Goal: Transaction & Acquisition: Purchase product/service

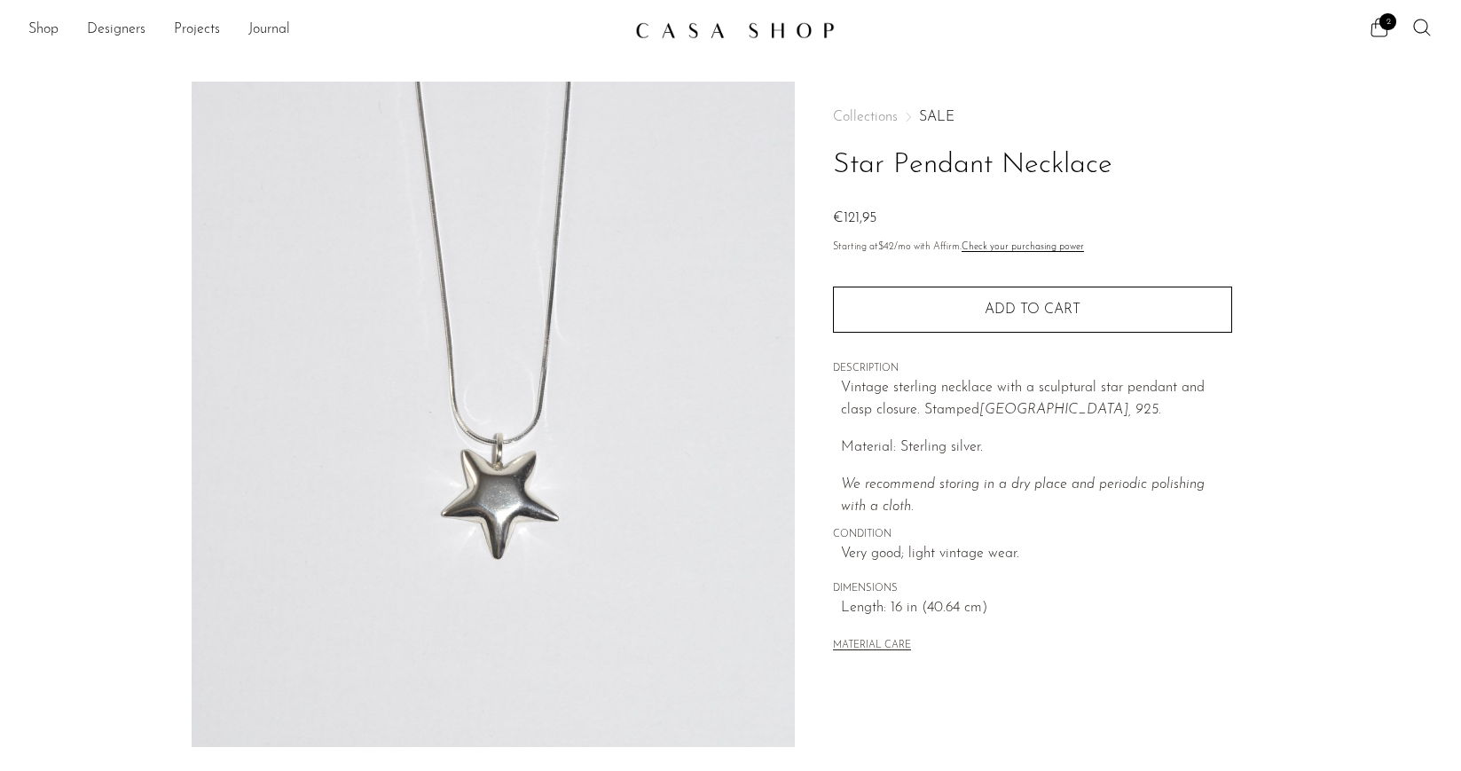
click at [1388, 29] on span "2" at bounding box center [1387, 21] width 17 height 17
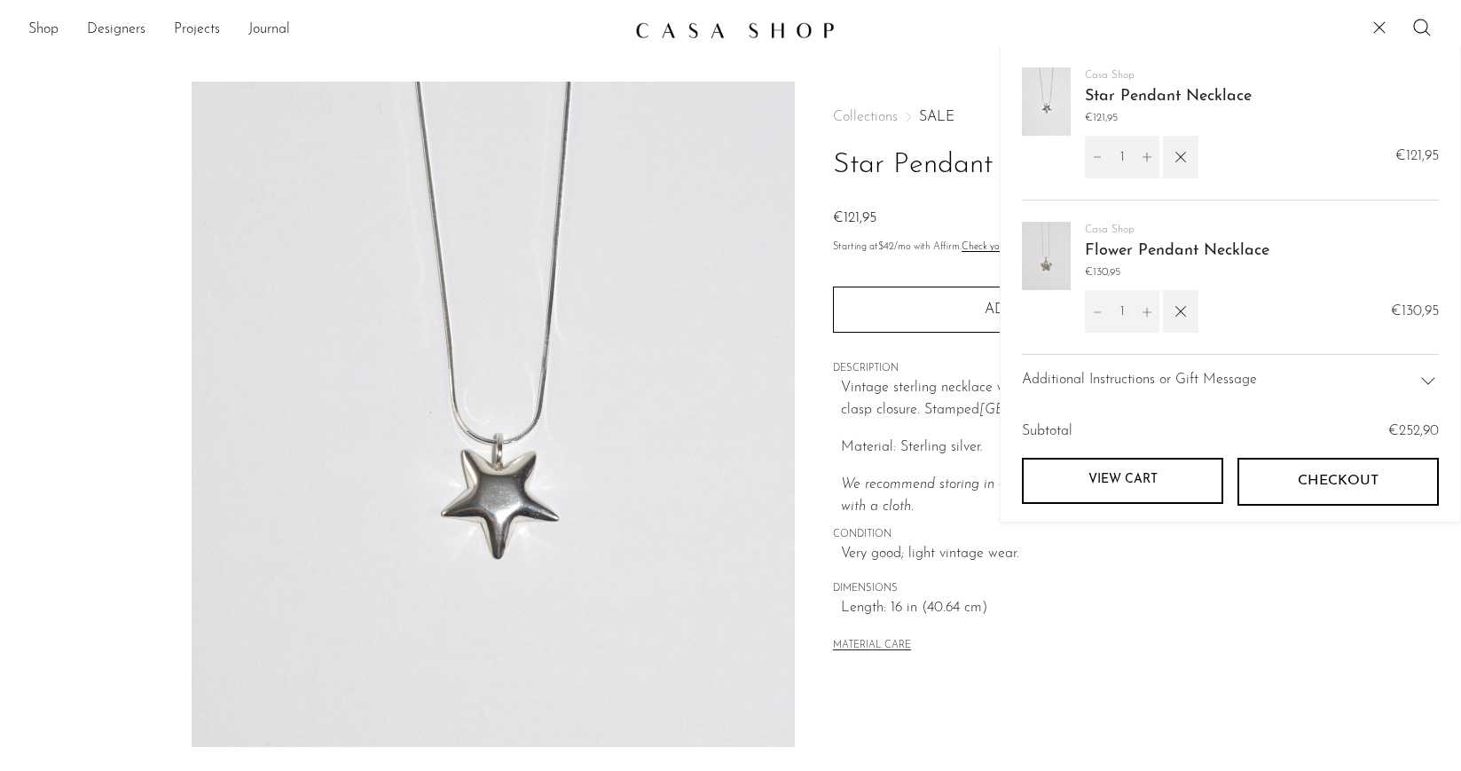
click at [1095, 312] on icon "Decrement" at bounding box center [1097, 312] width 12 height 12
type input "0"
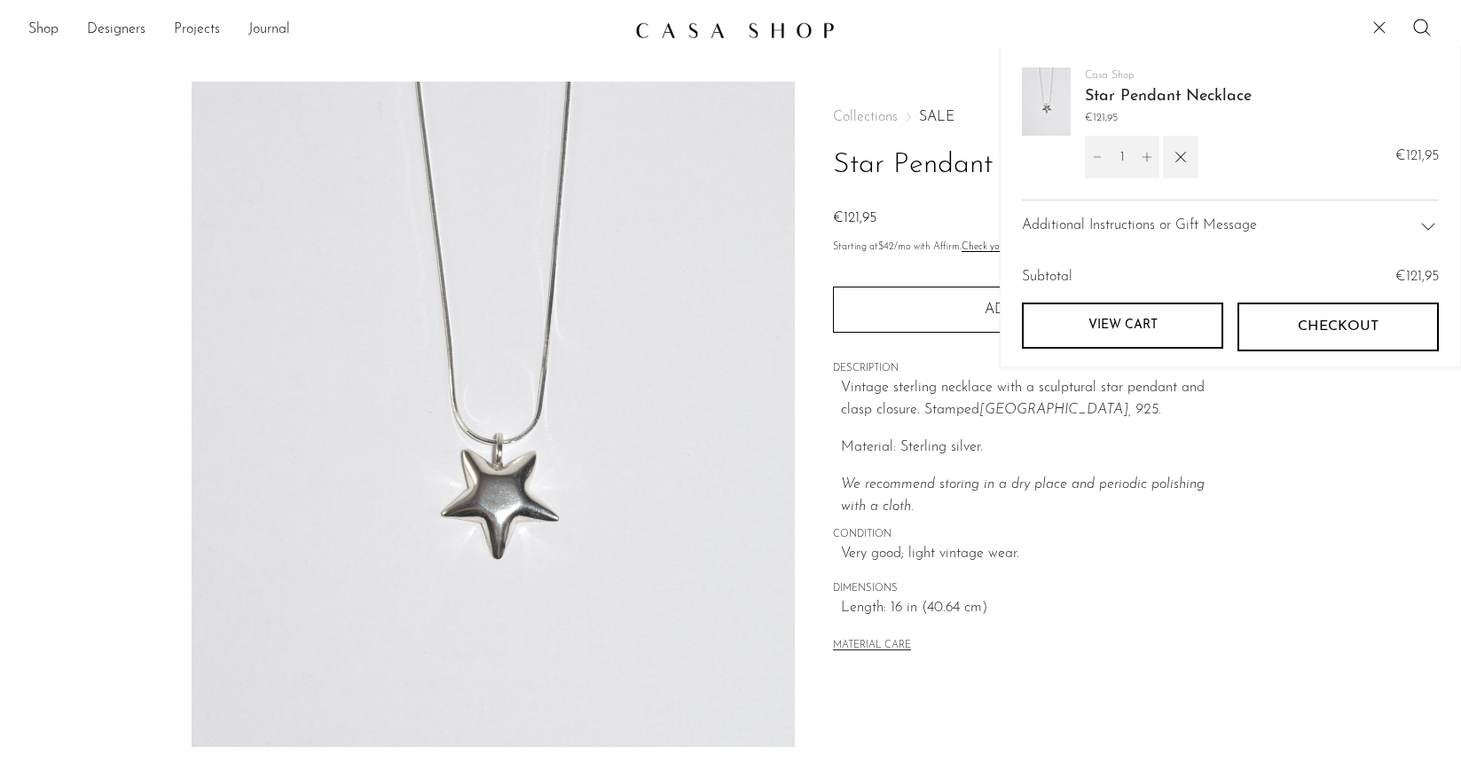
click at [1330, 321] on span "Checkout" at bounding box center [1337, 326] width 81 height 17
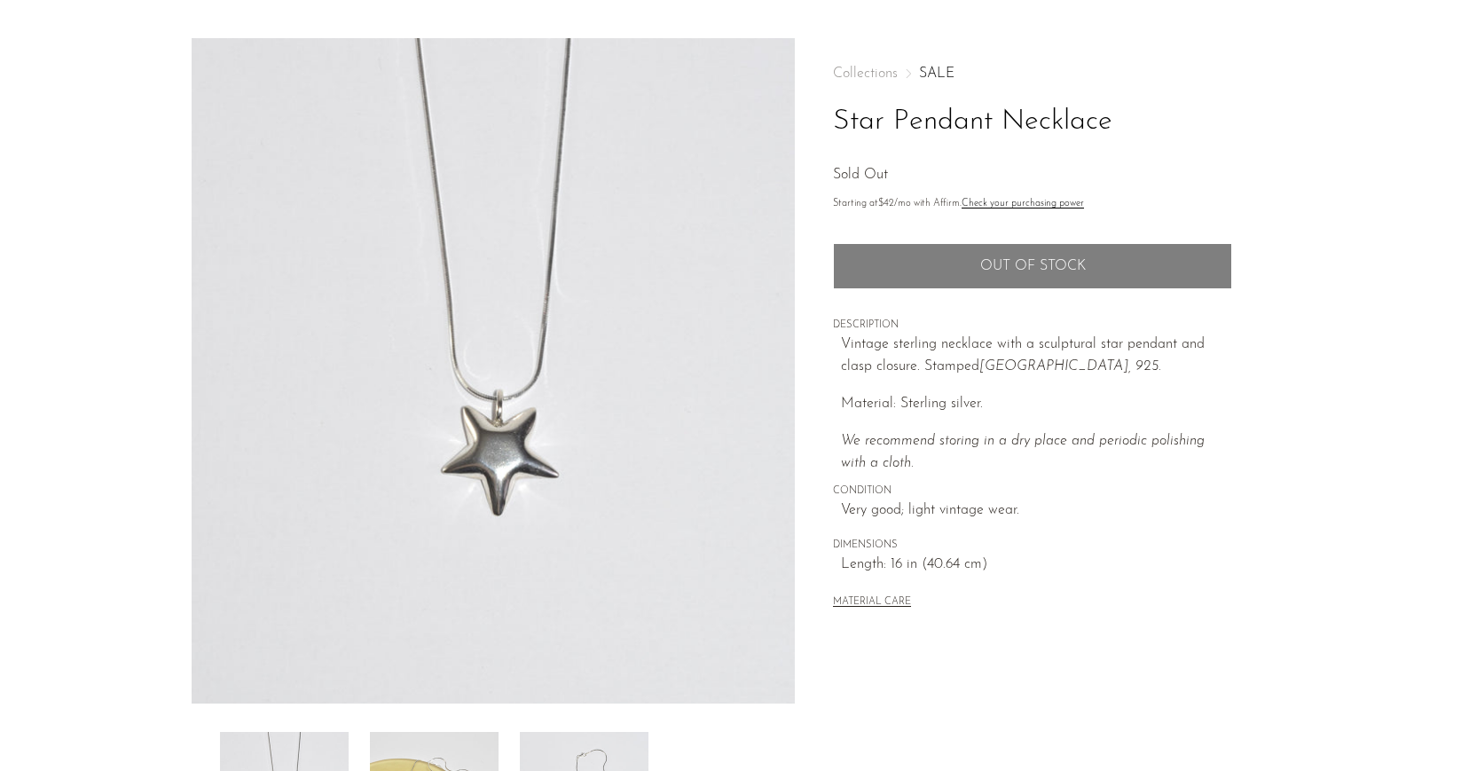
scroll to position [140, 0]
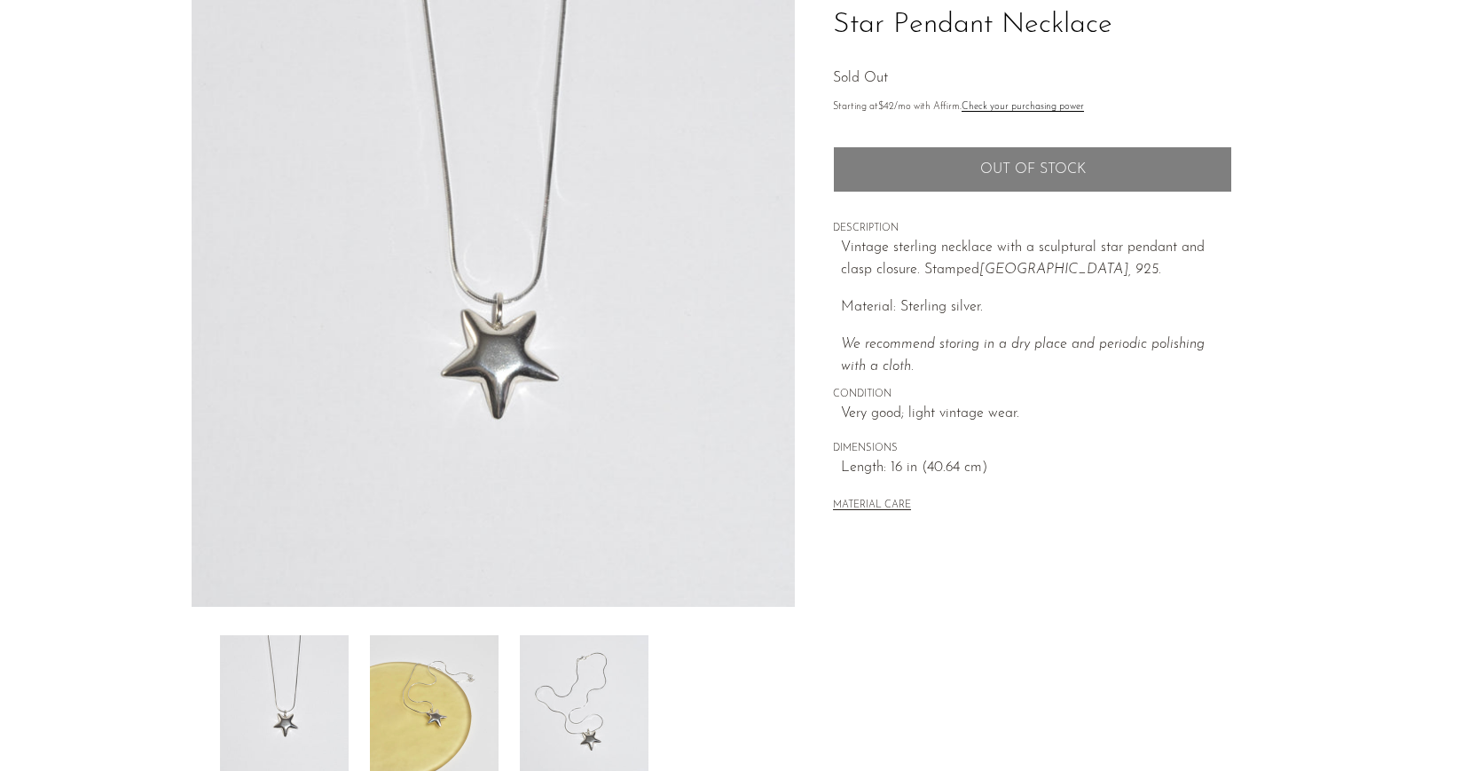
click at [425, 695] on img at bounding box center [434, 706] width 129 height 142
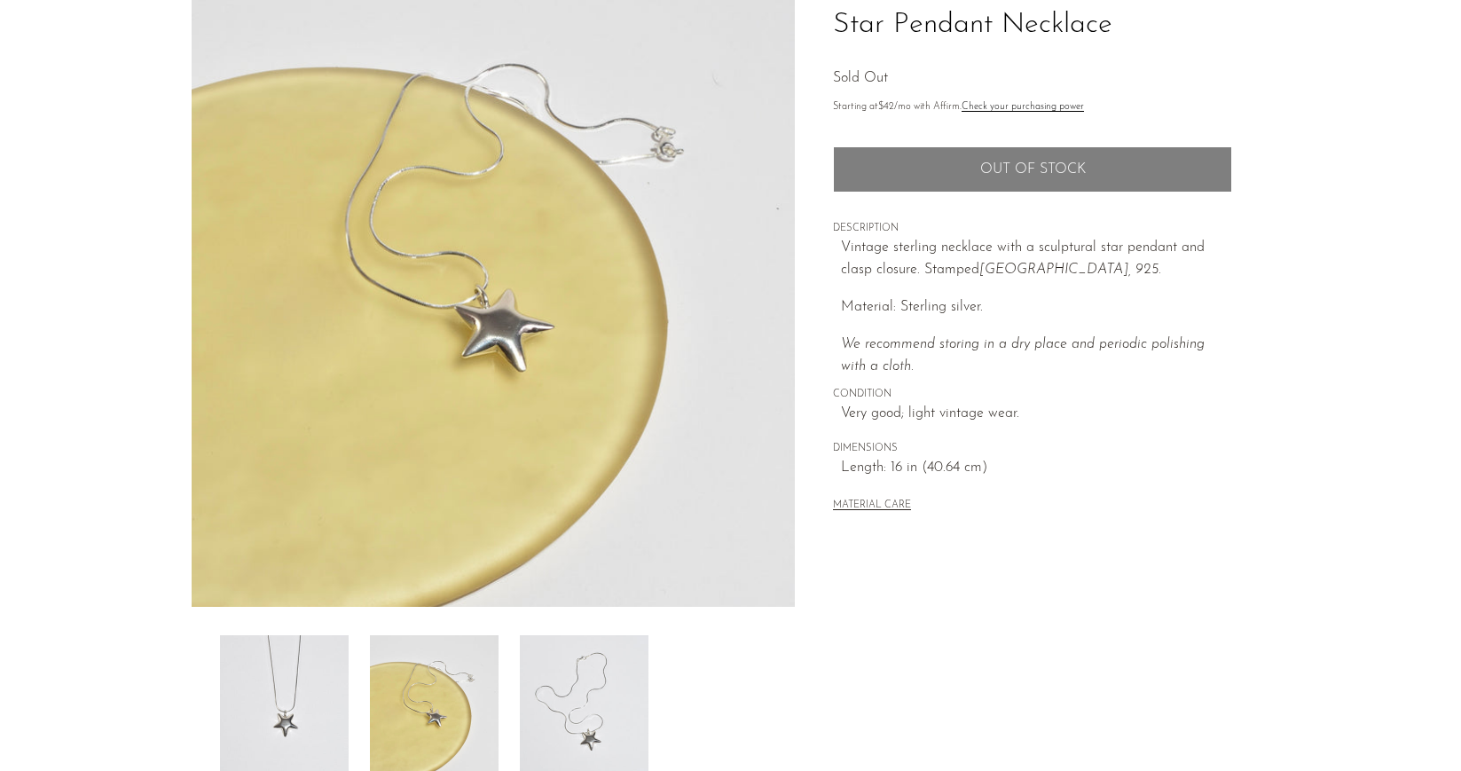
click at [553, 684] on img at bounding box center [584, 706] width 129 height 142
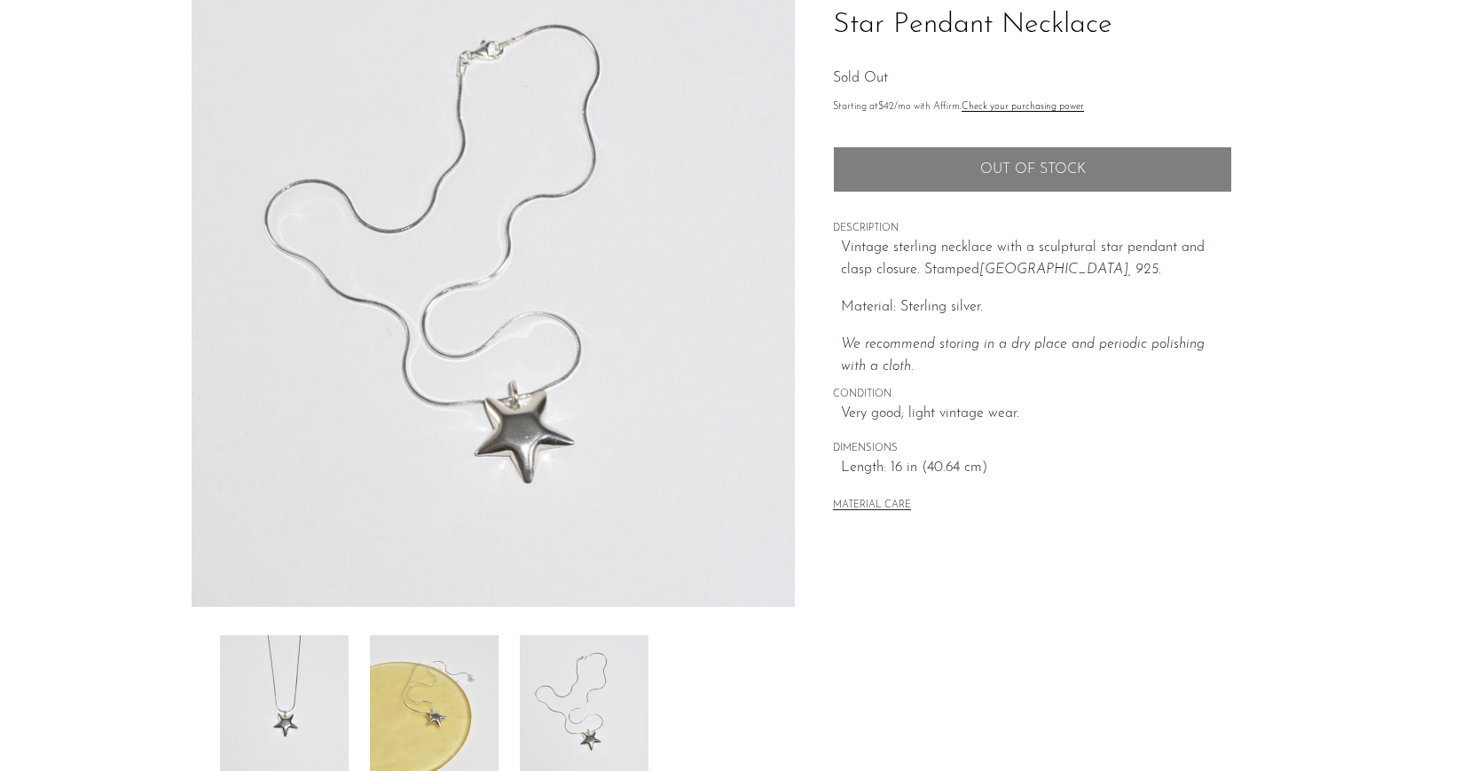
click at [291, 689] on img at bounding box center [284, 706] width 129 height 142
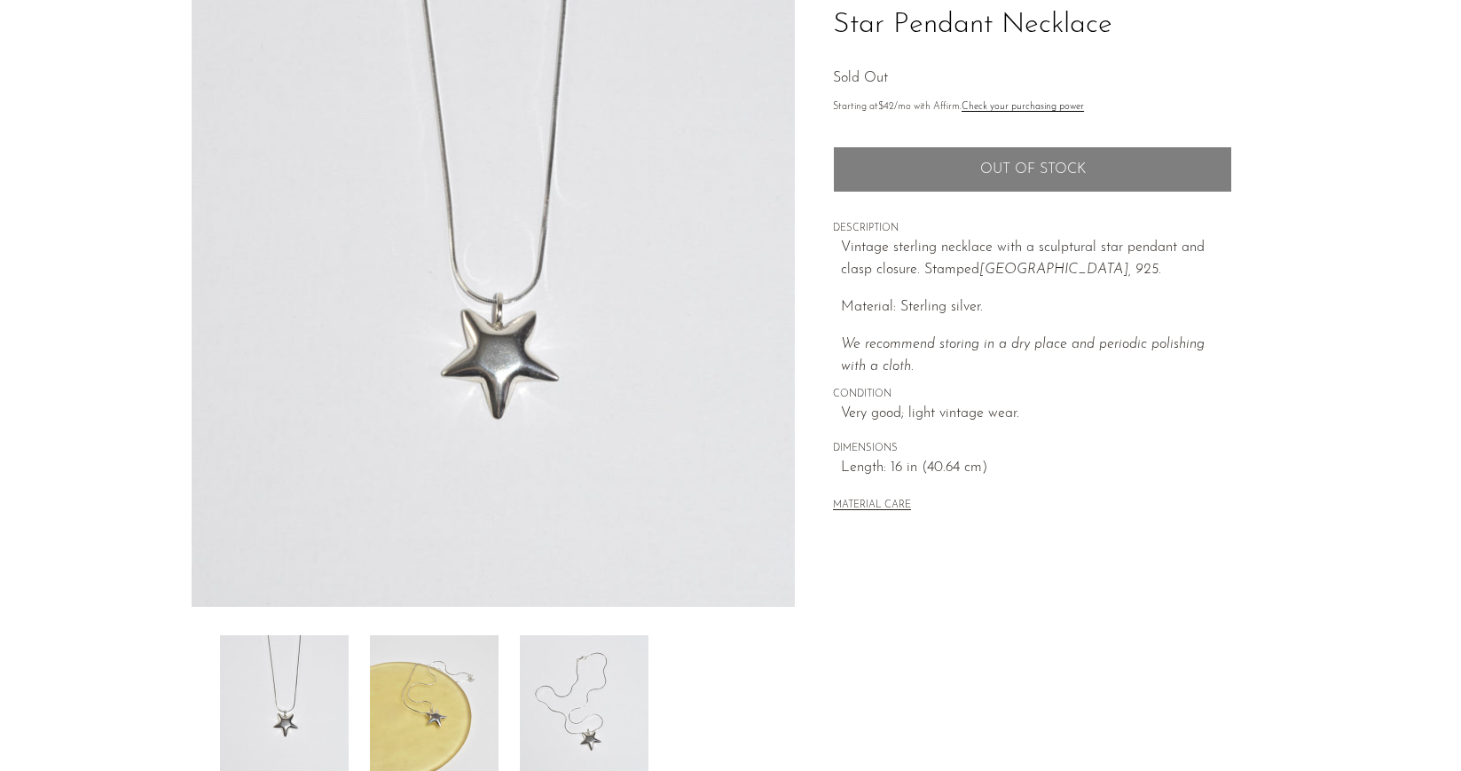
click at [509, 315] on img at bounding box center [494, 273] width 604 height 665
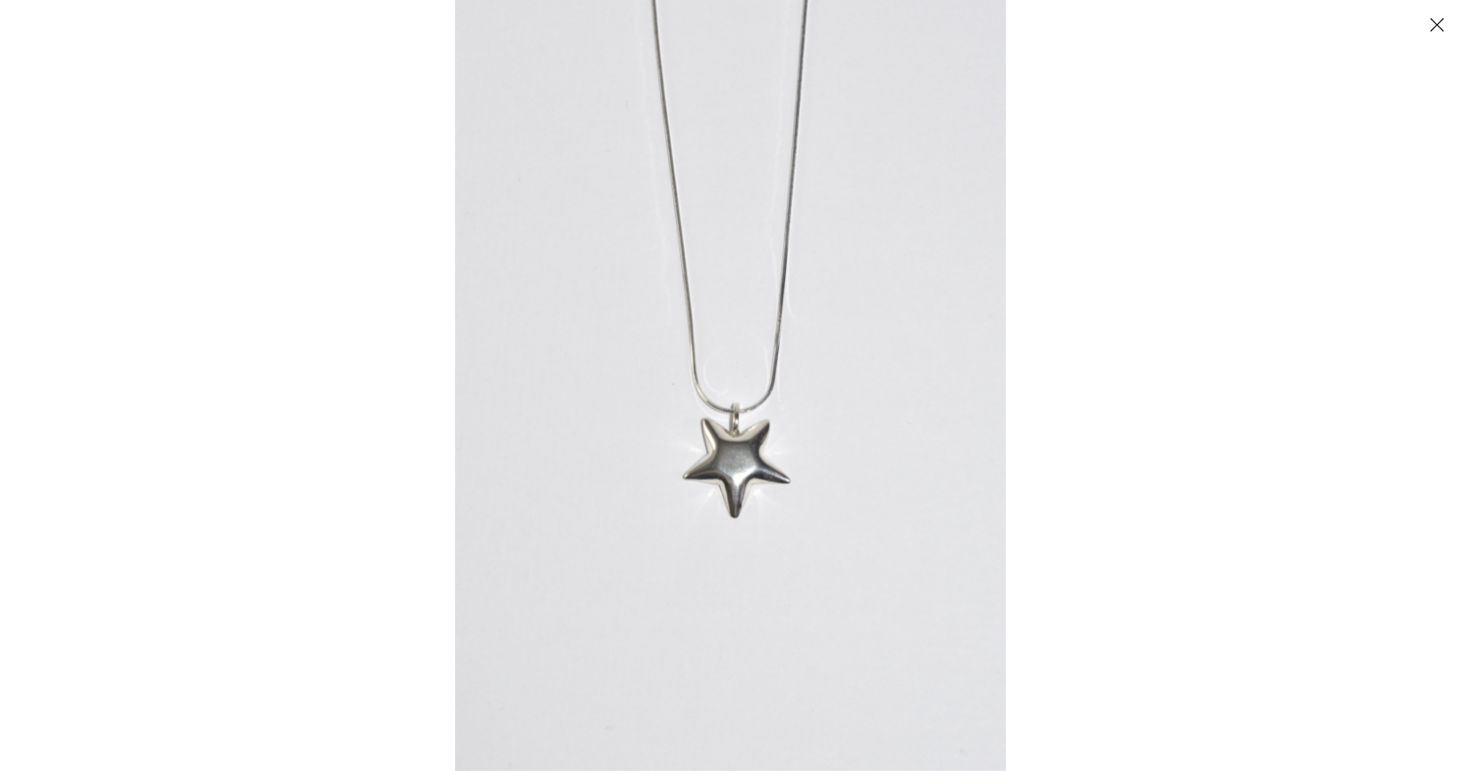
click at [710, 443] on img at bounding box center [730, 385] width 551 height 771
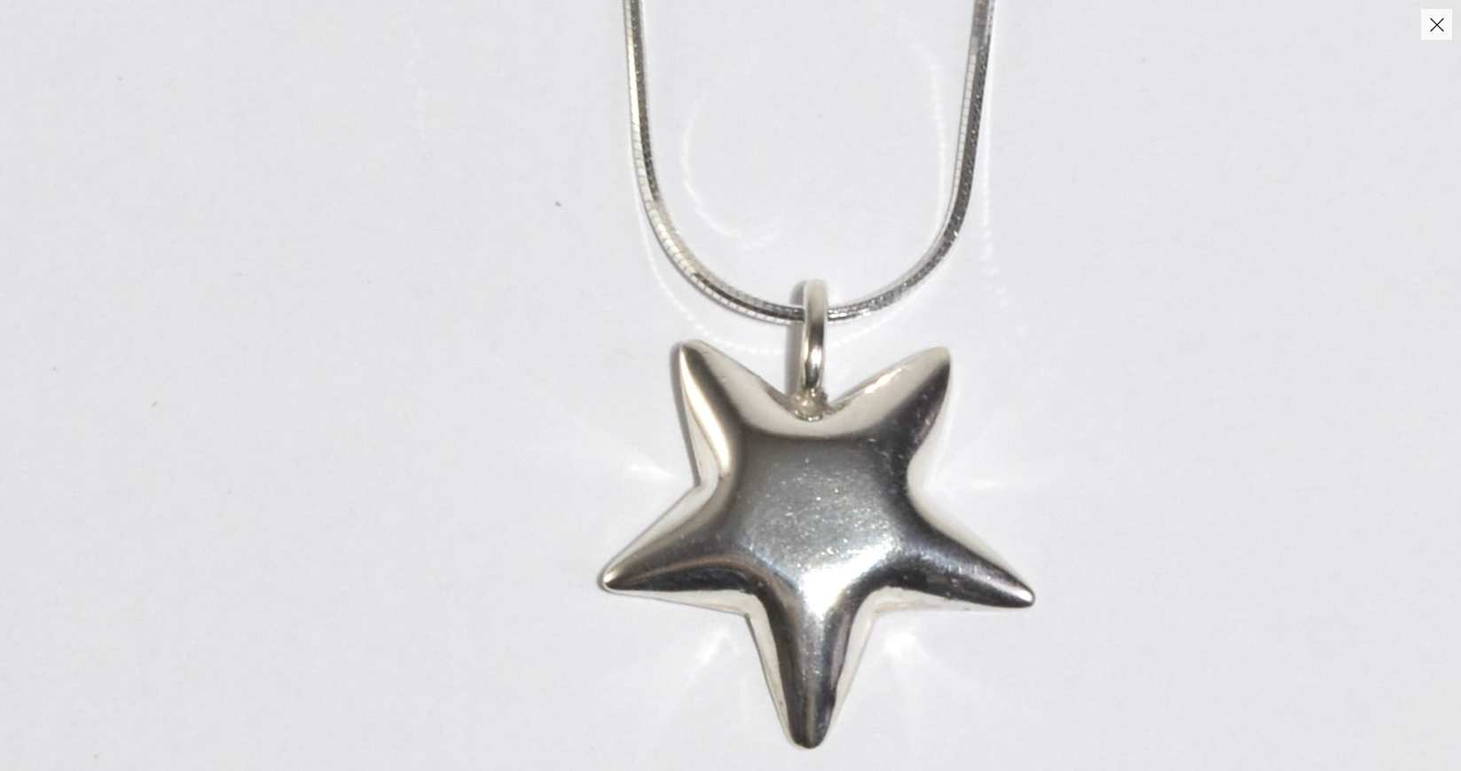
click at [710, 443] on img at bounding box center [791, 209] width 2238 height 3133
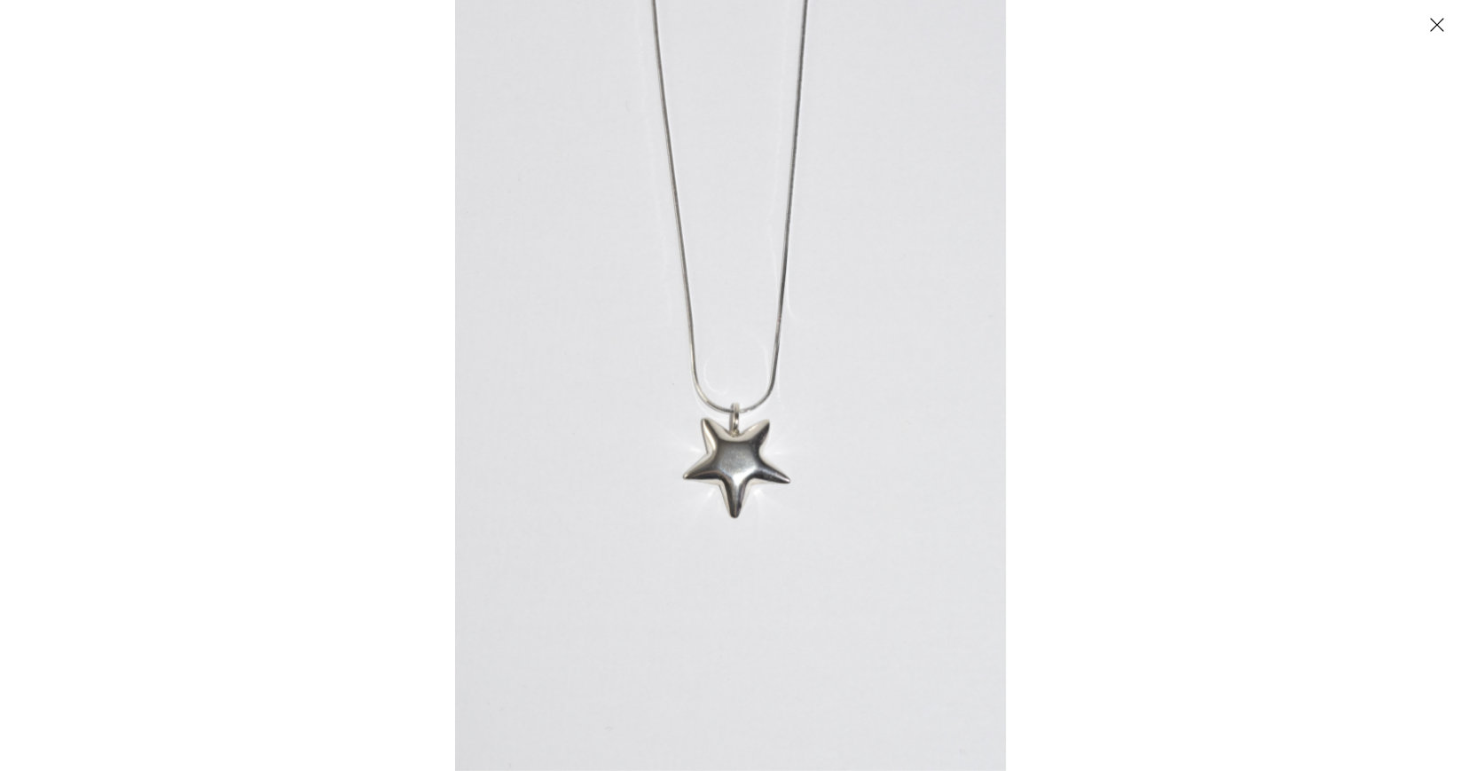
click at [1437, 27] on button "Close" at bounding box center [1436, 24] width 31 height 31
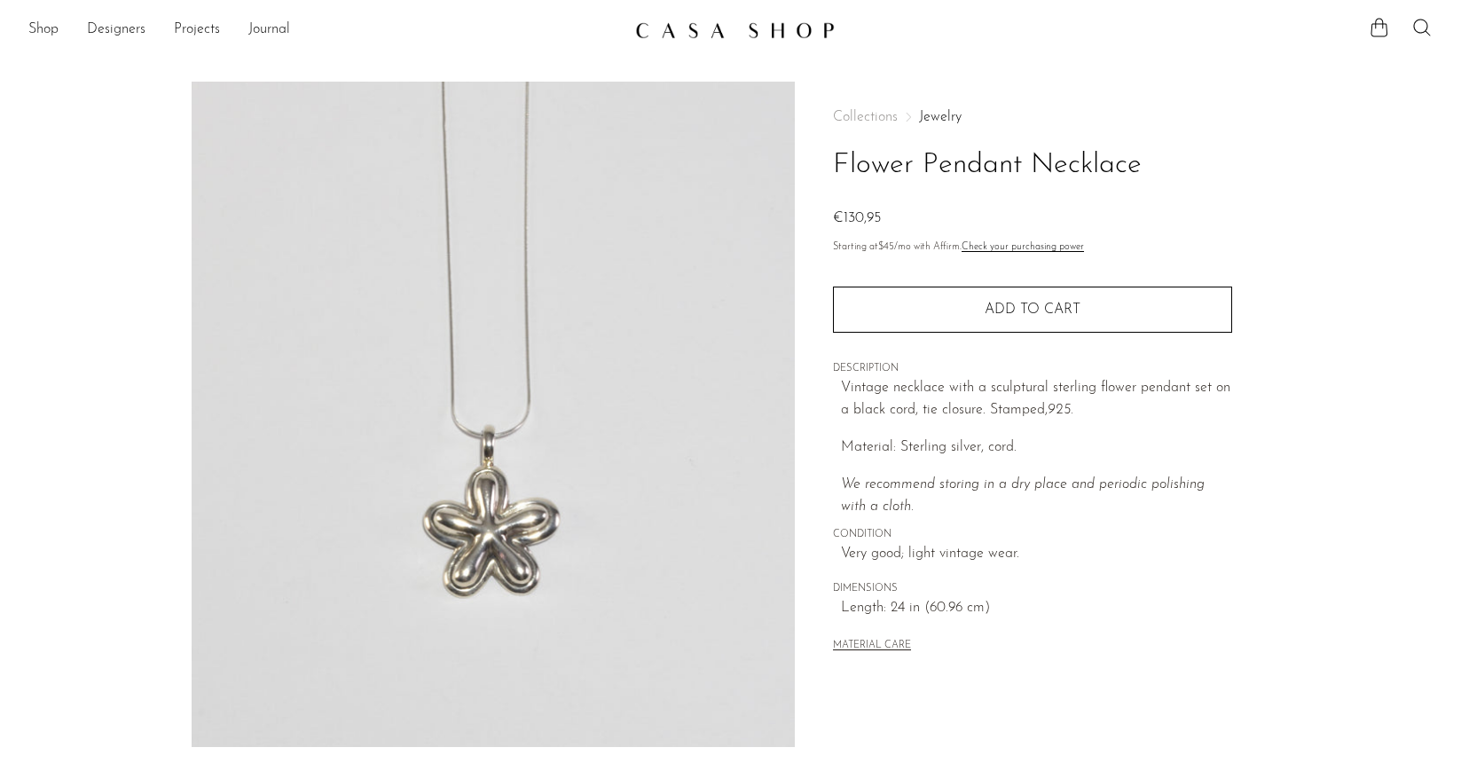
click at [490, 542] on img at bounding box center [494, 414] width 604 height 665
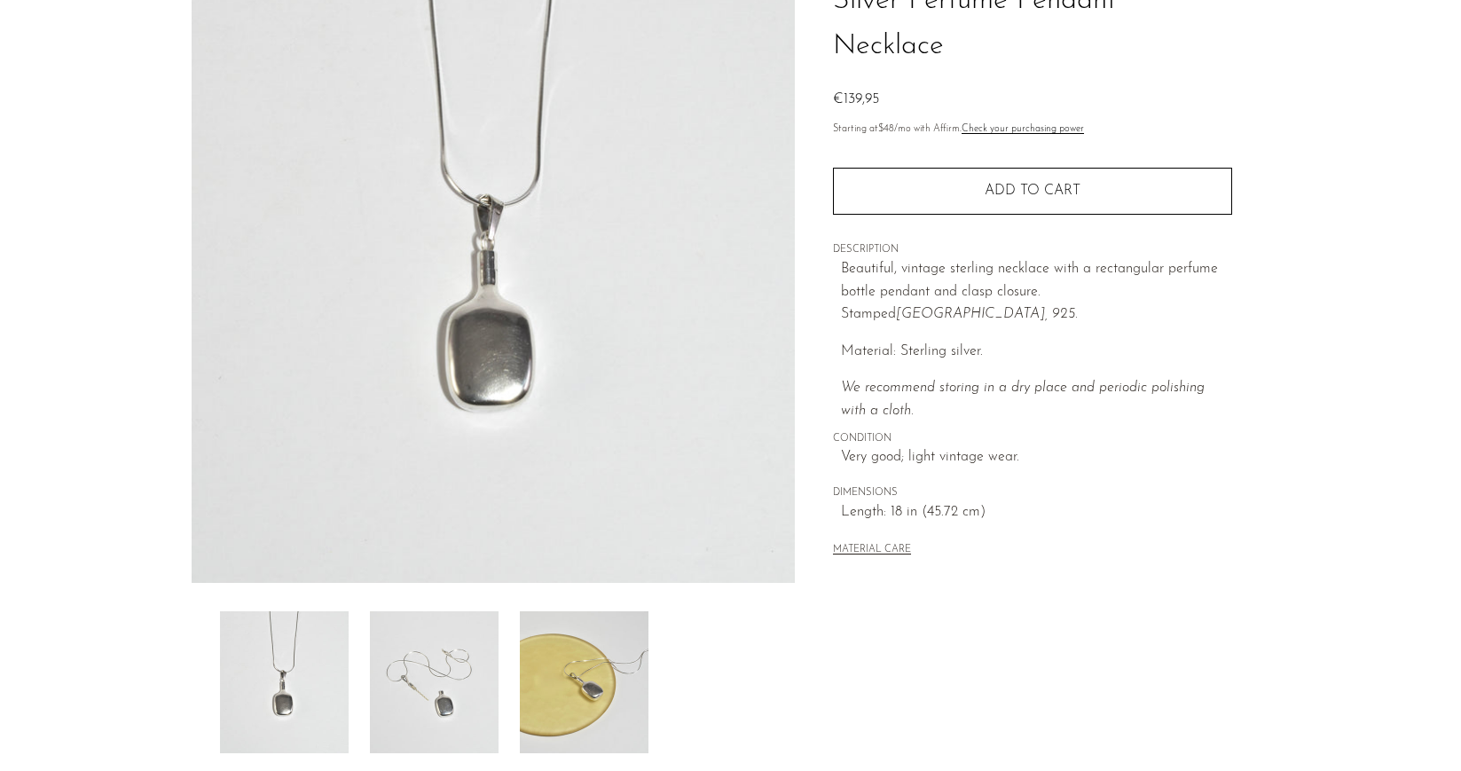
scroll to position [165, 0]
click at [408, 686] on img at bounding box center [434, 681] width 129 height 142
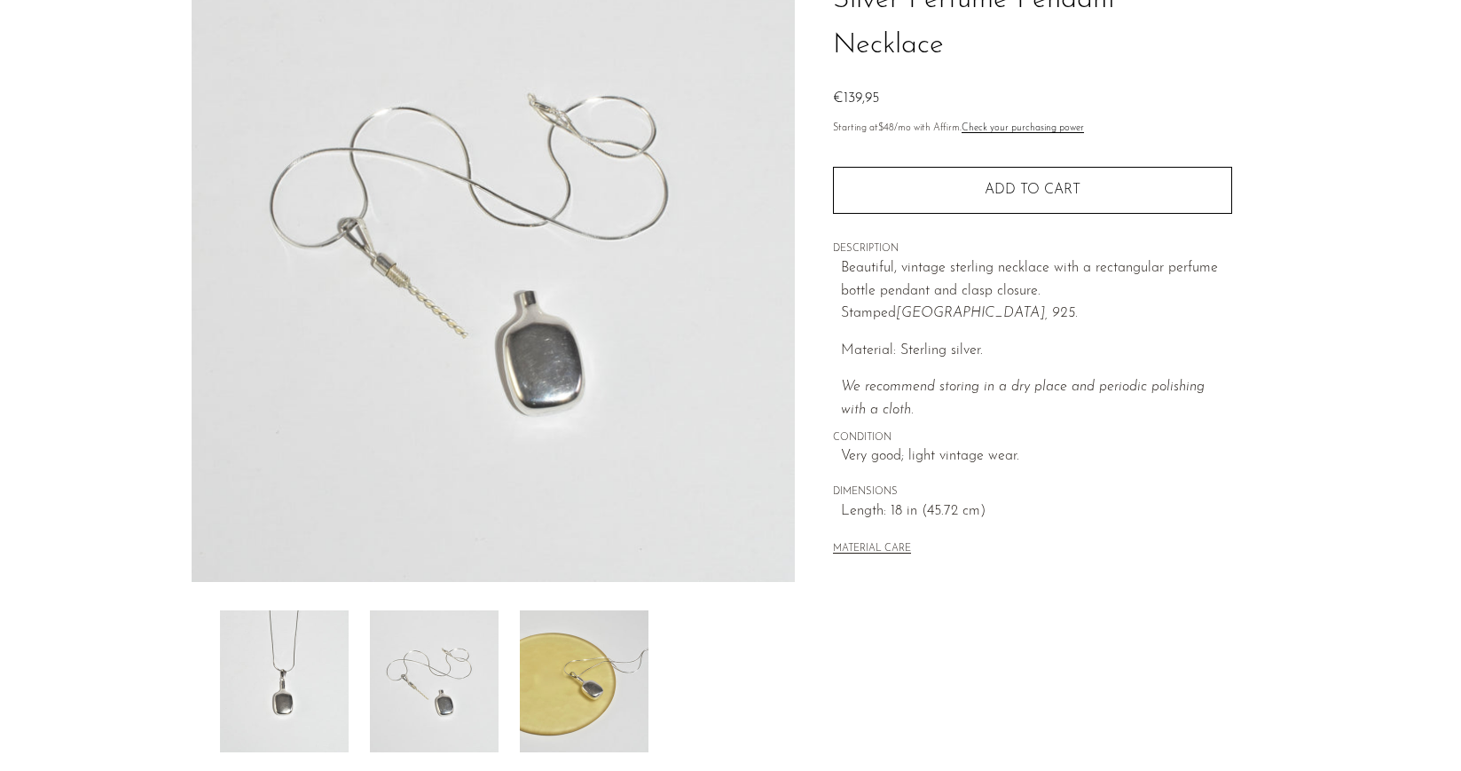
click at [561, 691] on img at bounding box center [584, 681] width 129 height 142
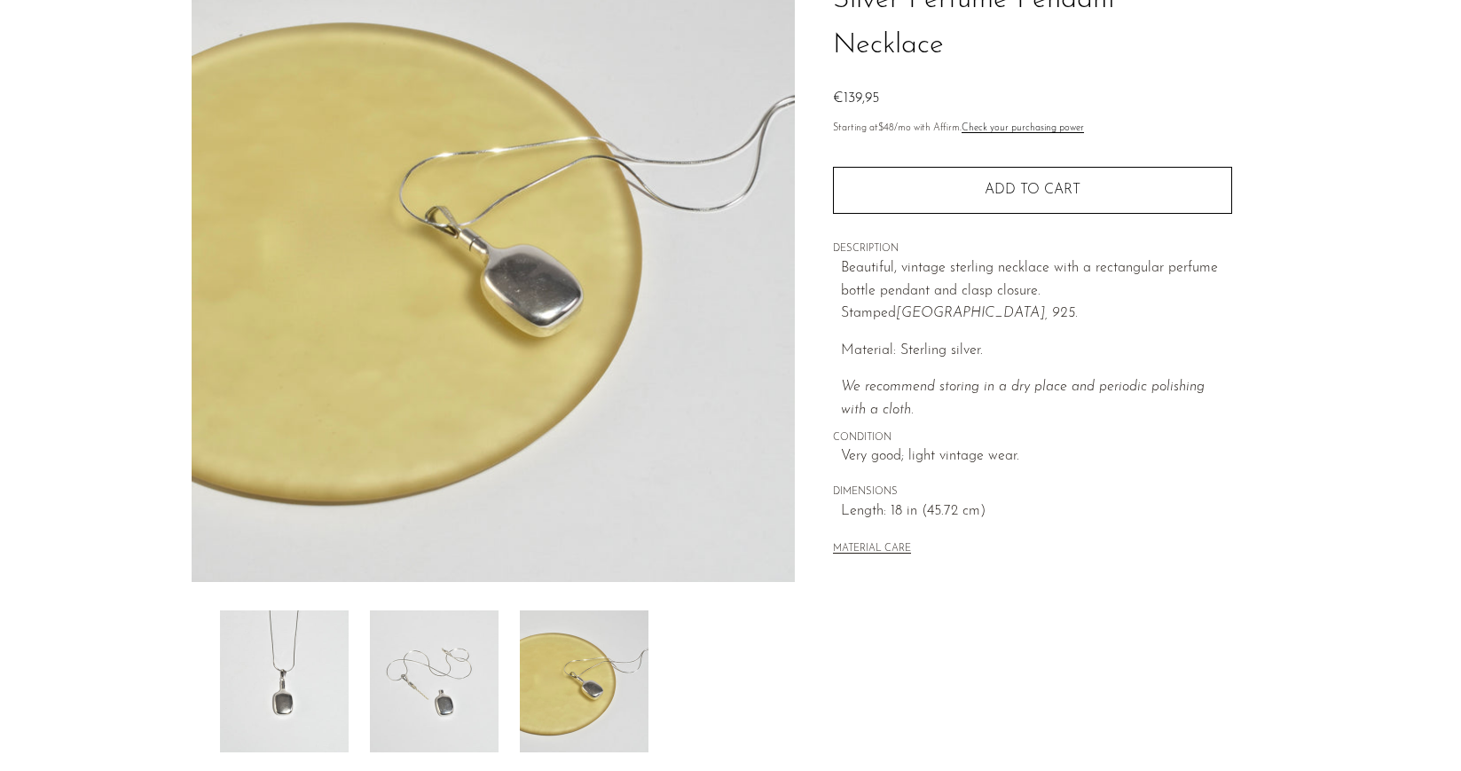
click at [504, 221] on img at bounding box center [494, 249] width 604 height 665
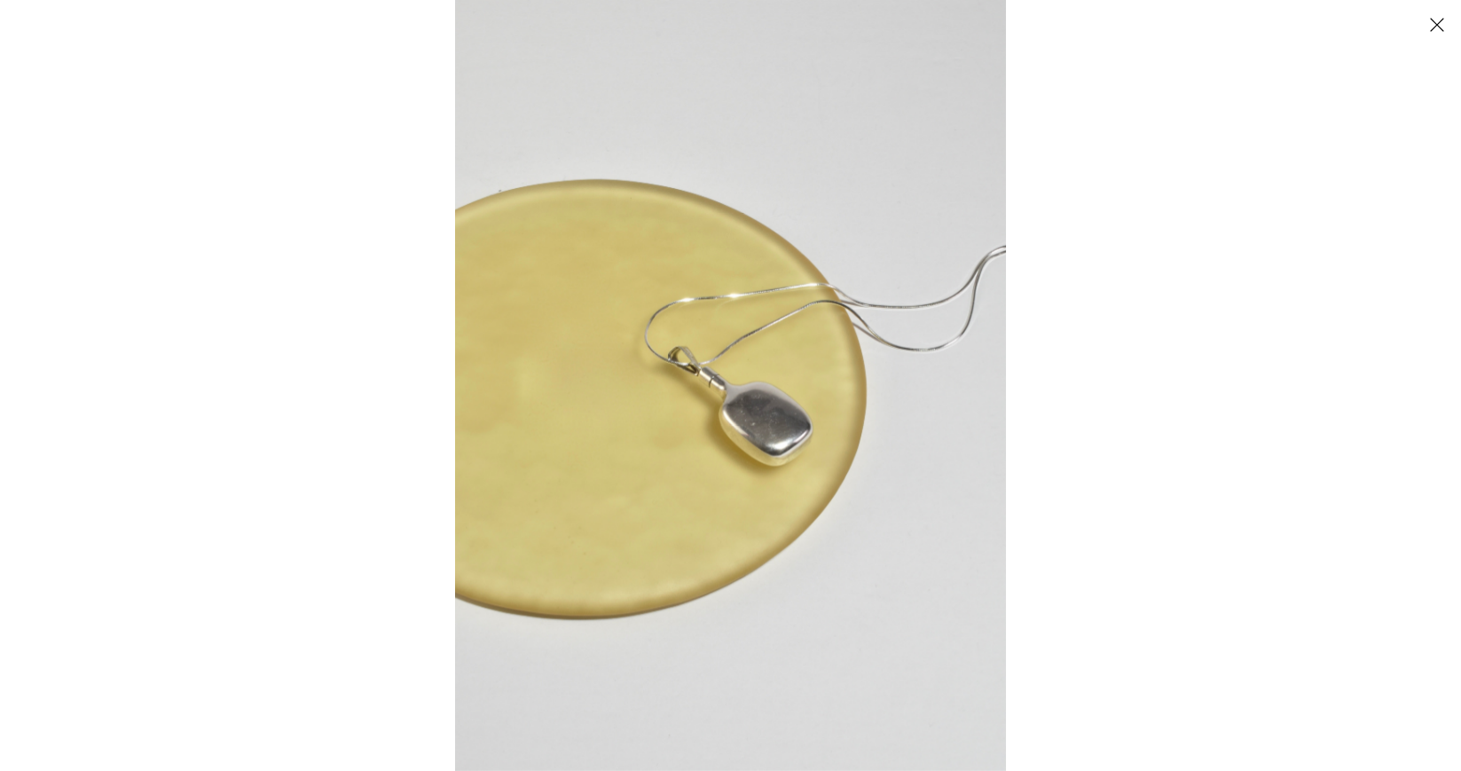
click at [735, 419] on img at bounding box center [730, 385] width 551 height 771
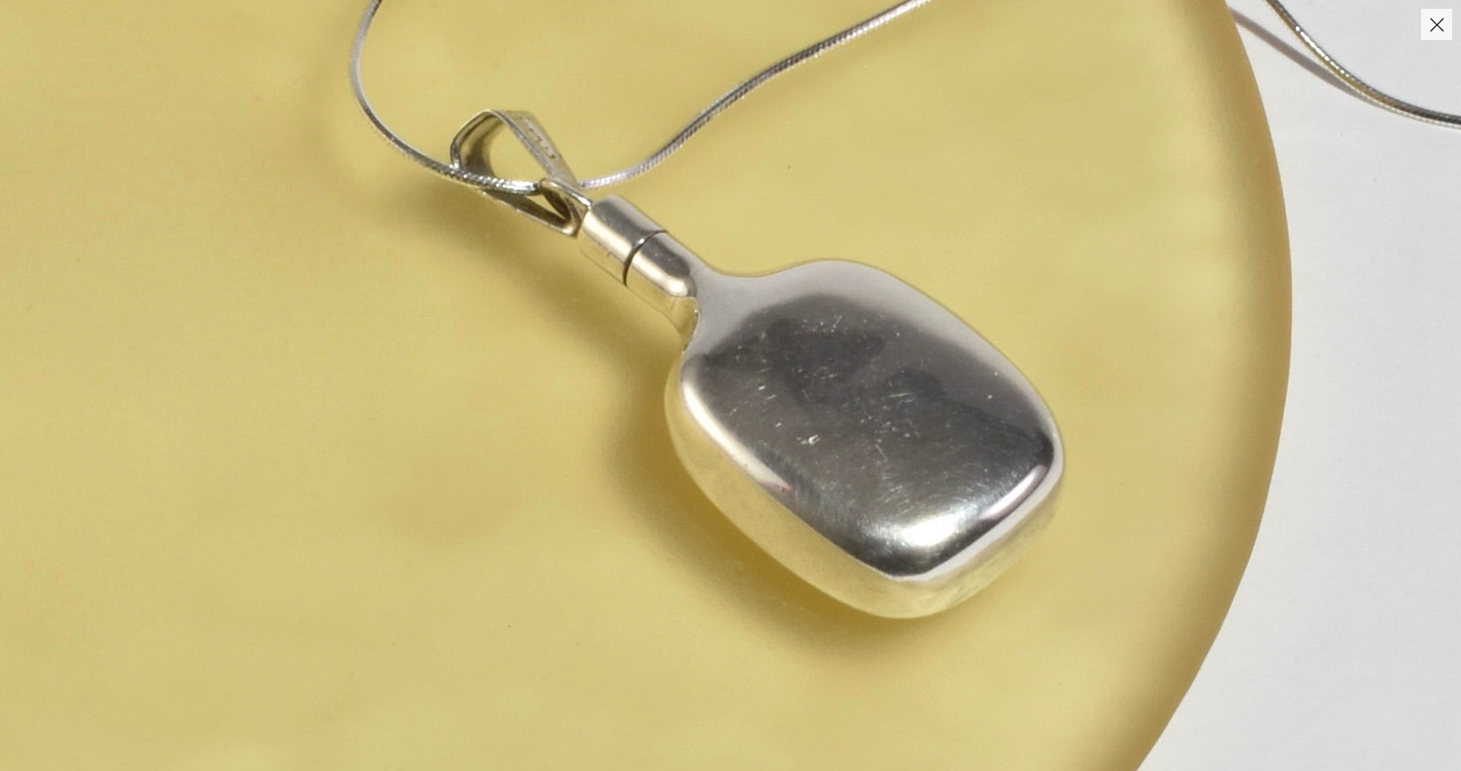
click at [735, 419] on img at bounding box center [714, 277] width 2337 height 3272
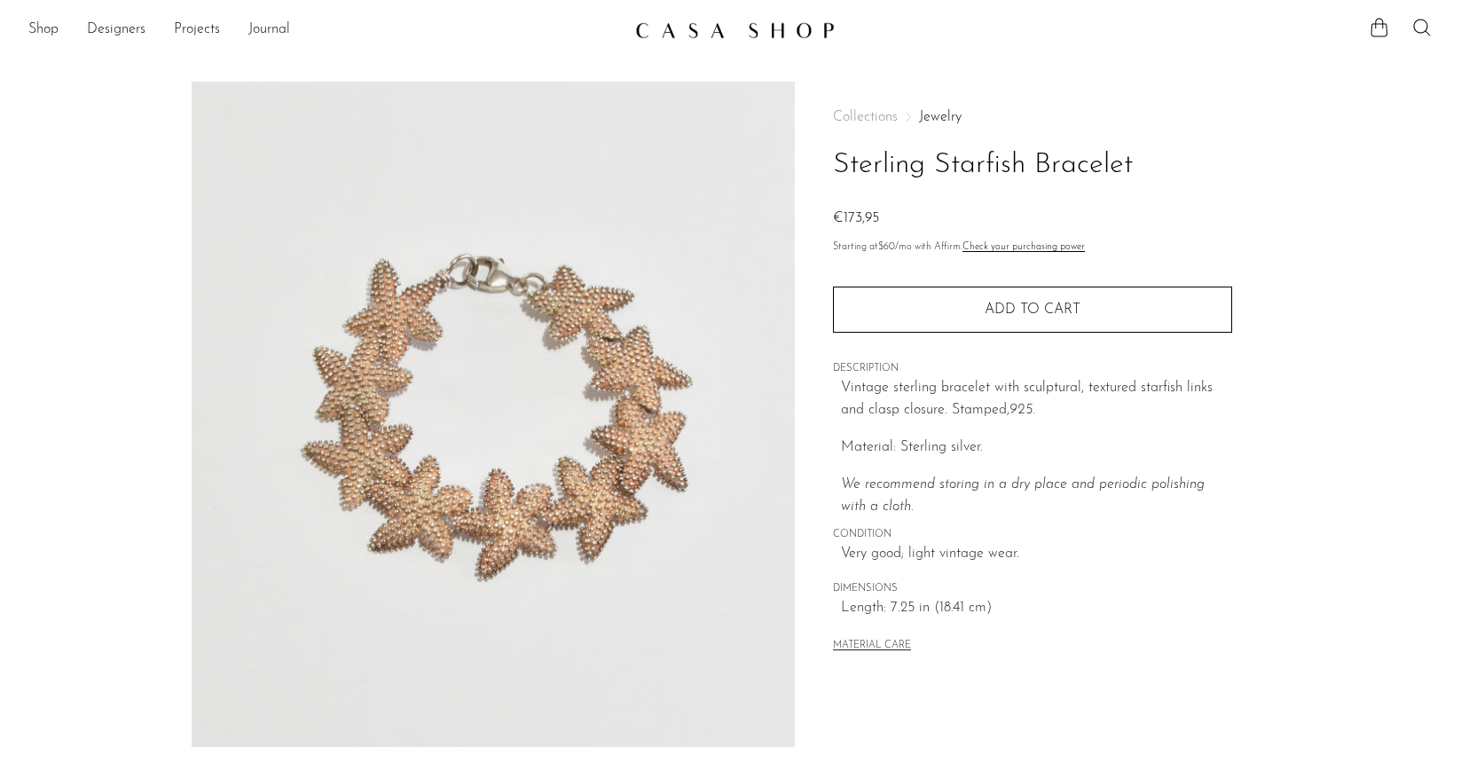
click at [507, 560] on img at bounding box center [494, 414] width 604 height 665
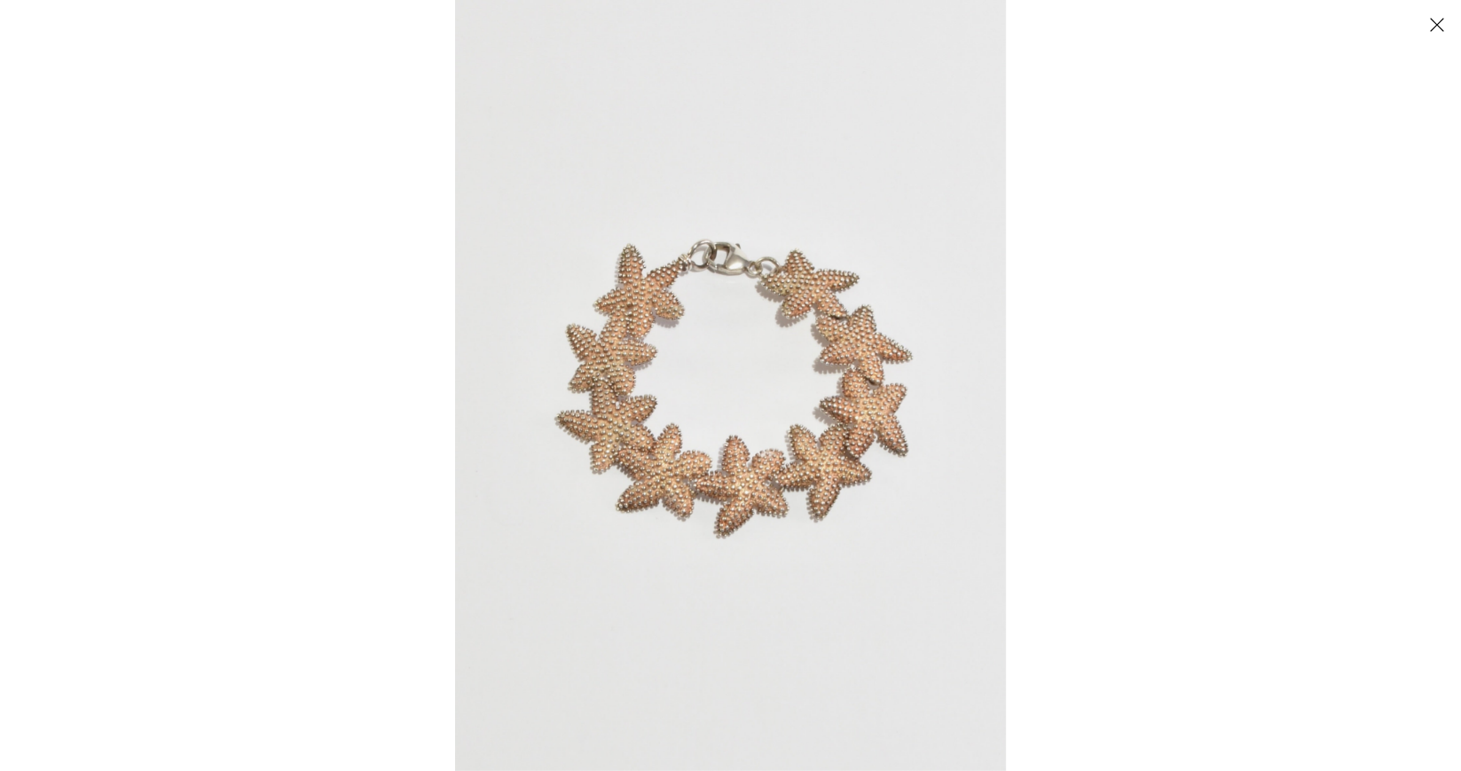
click at [679, 378] on img at bounding box center [730, 385] width 551 height 771
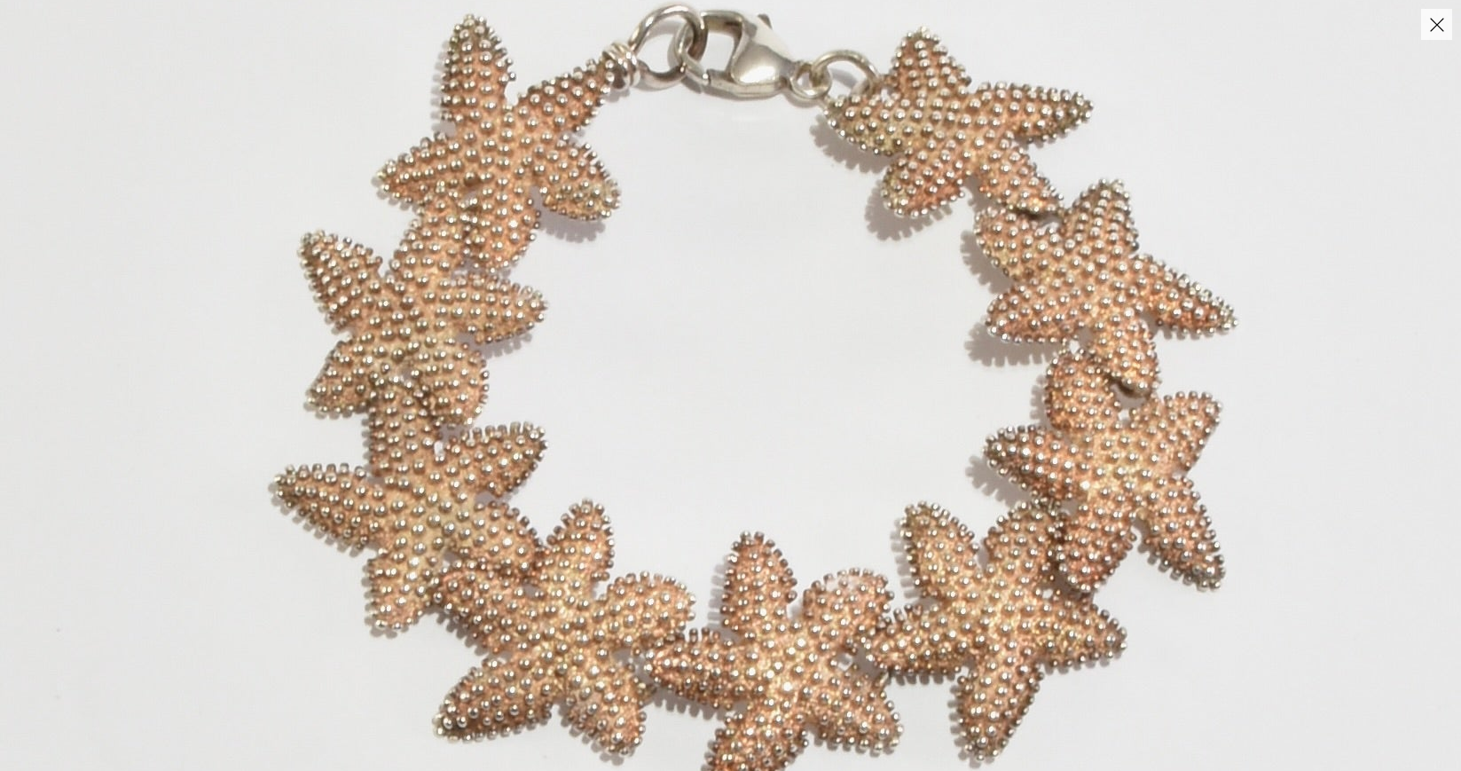
click at [679, 378] on img at bounding box center [744, 397] width 1488 height 2083
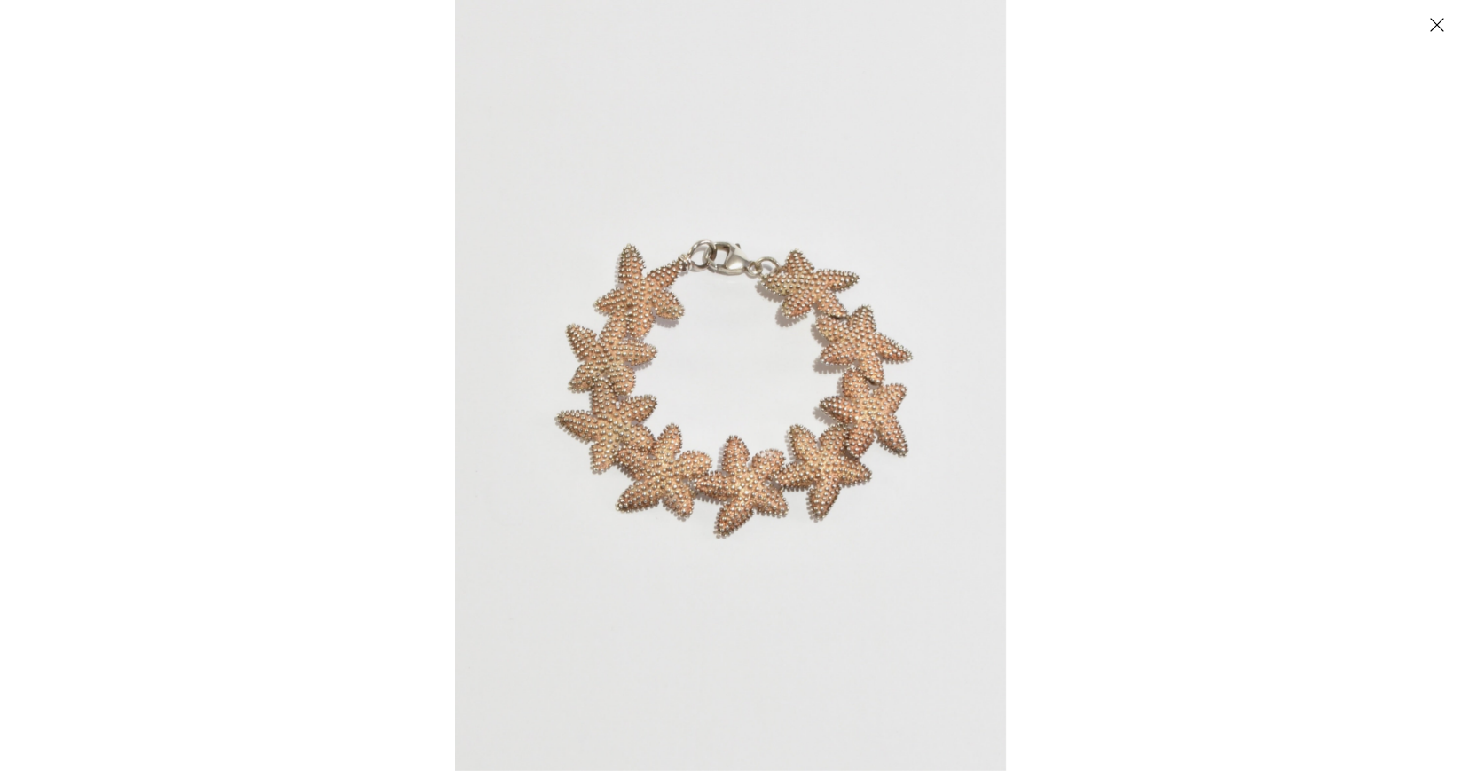
click at [1443, 21] on button "Close" at bounding box center [1436, 24] width 31 height 31
